Goal: Information Seeking & Learning: Find contact information

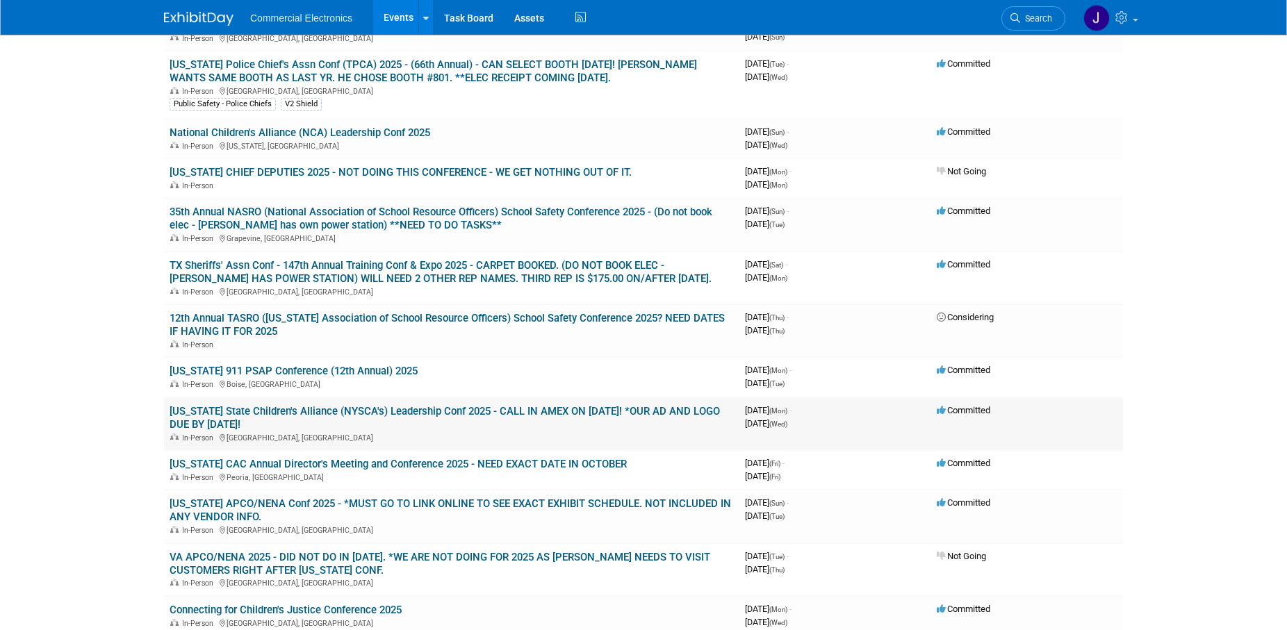
scroll to position [284, 0]
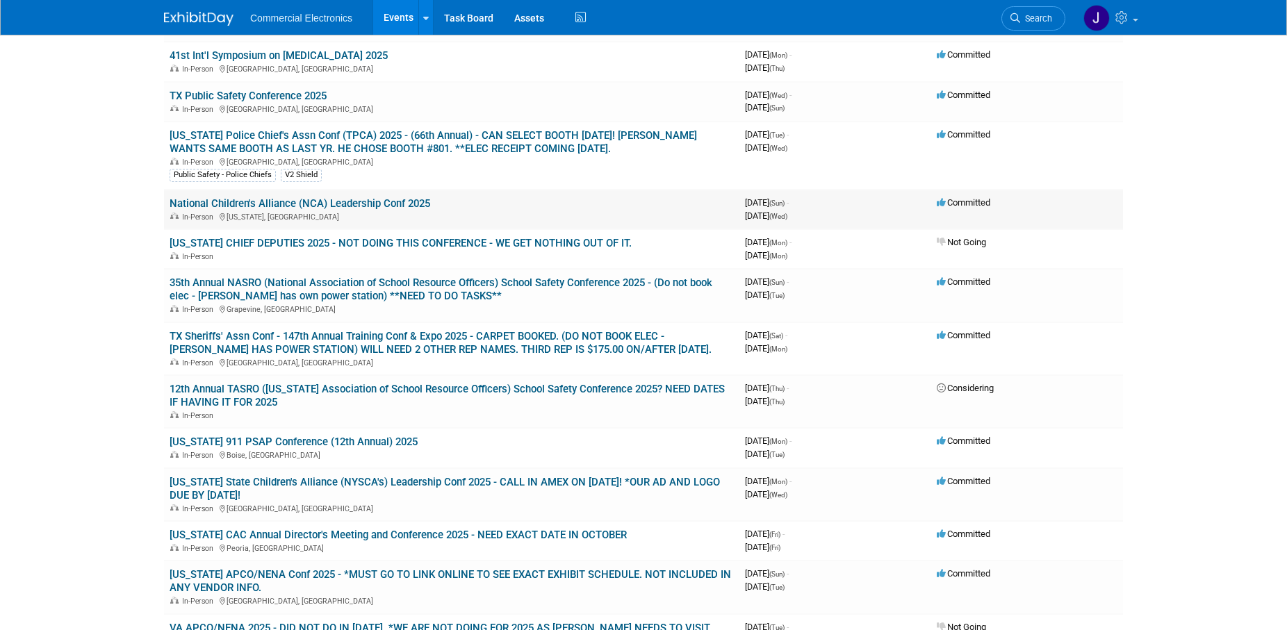
click at [397, 205] on link "National Children's Alliance (NCA) Leadership Conf 2025" at bounding box center [300, 203] width 261 height 13
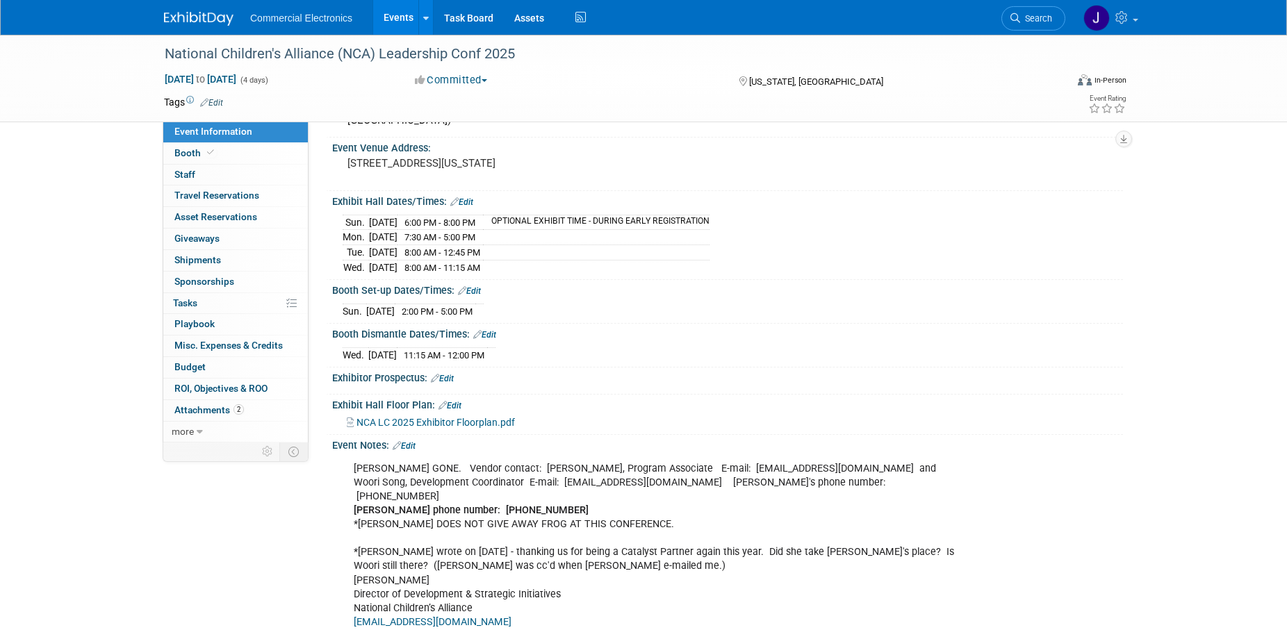
scroll to position [213, 0]
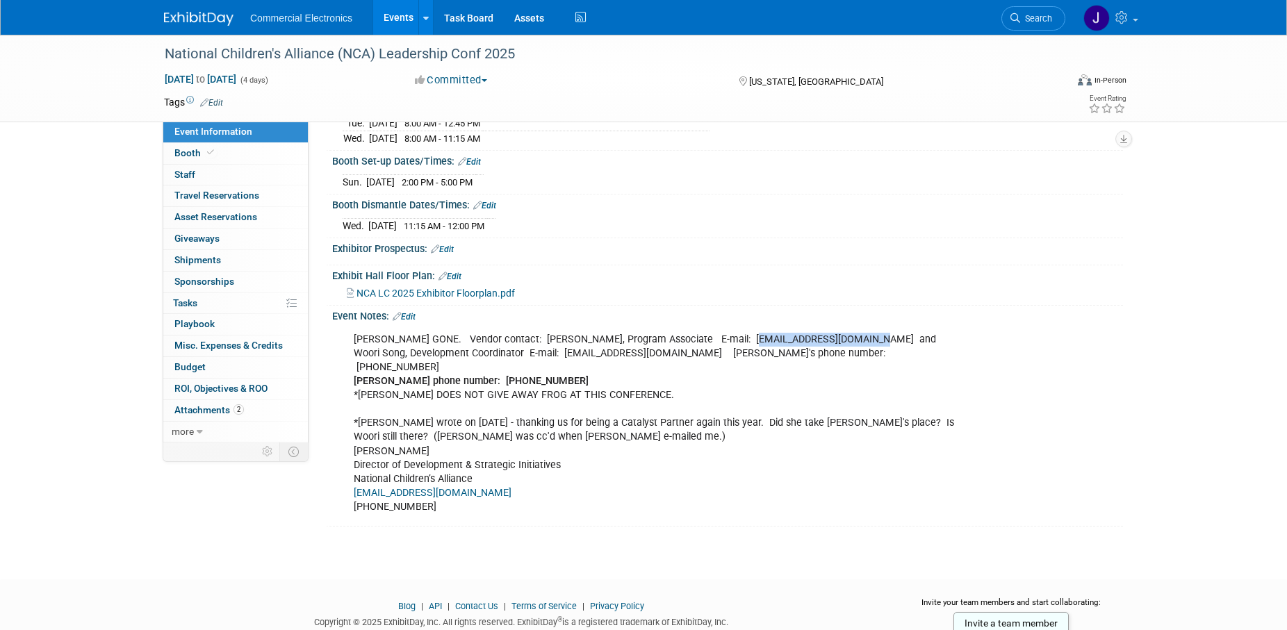
drag, startPoint x: 741, startPoint y: 322, endPoint x: 854, endPoint y: 325, distance: 112.6
click at [854, 326] on div "[PERSON_NAME] GONE. Vendor contact: [PERSON_NAME], Program Associate E-mail: [E…" at bounding box center [657, 423] width 626 height 195
copy div "[EMAIL_ADDRESS][DOMAIN_NAME]"
